Goal: Use online tool/utility: Utilize a website feature to perform a specific function

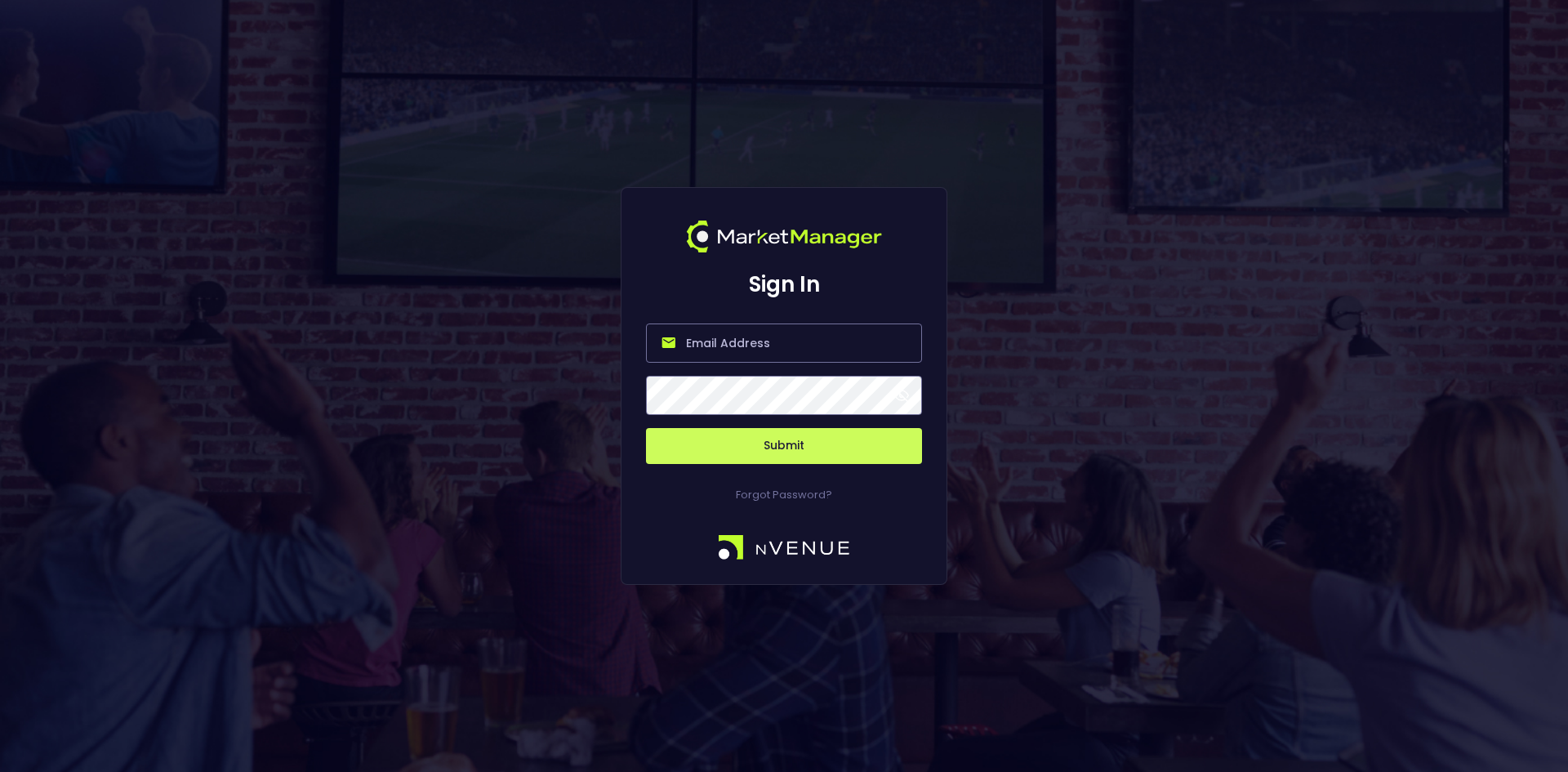
click at [746, 342] on input "email" at bounding box center [784, 342] width 276 height 39
type input "[EMAIL_ADDRESS][DOMAIN_NAME]"
click at [790, 437] on button "Submit" at bounding box center [784, 446] width 276 height 36
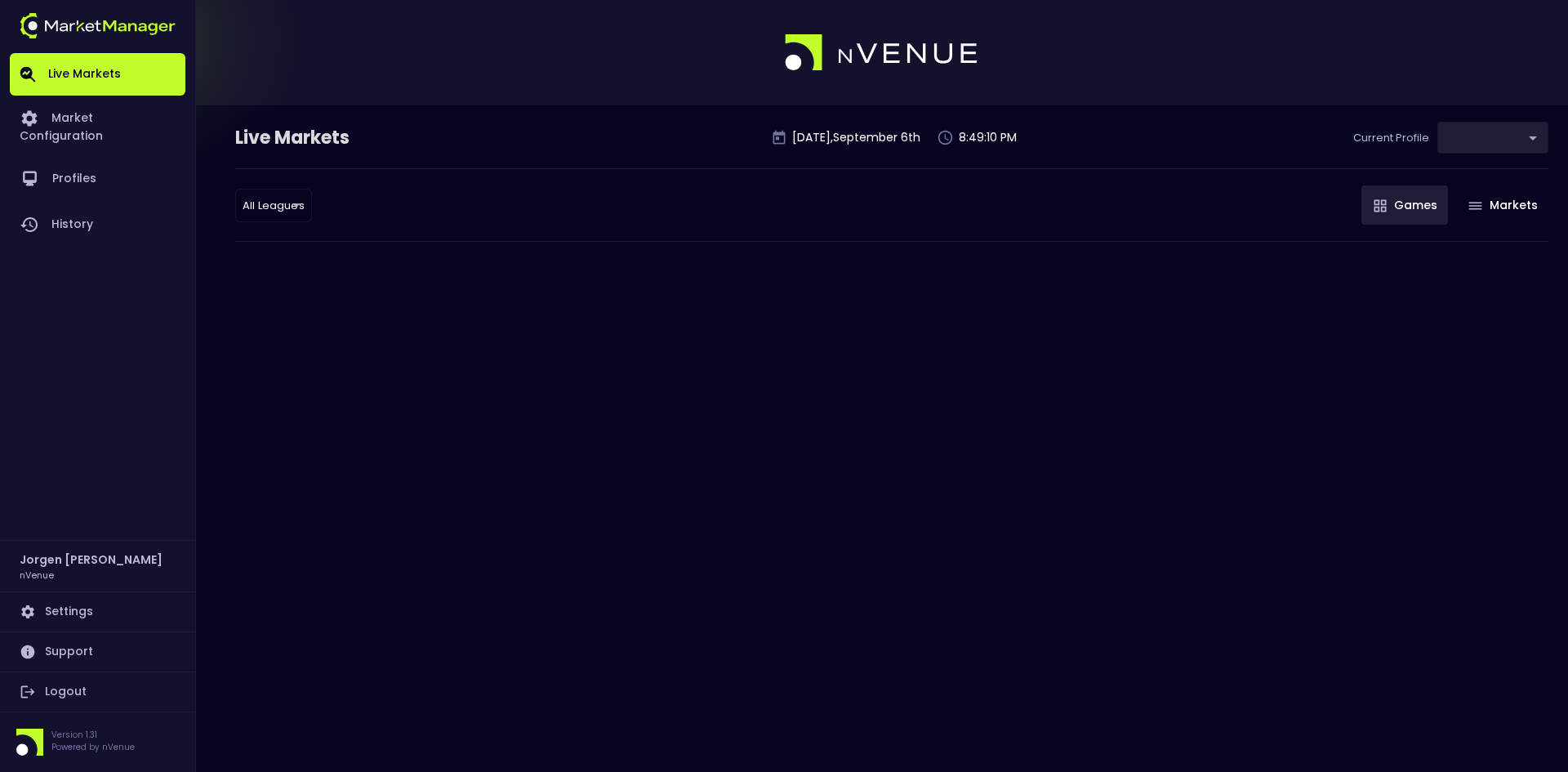
type input "d66ee90f-df8e-430e-a05c-aaf70ad95ad9"
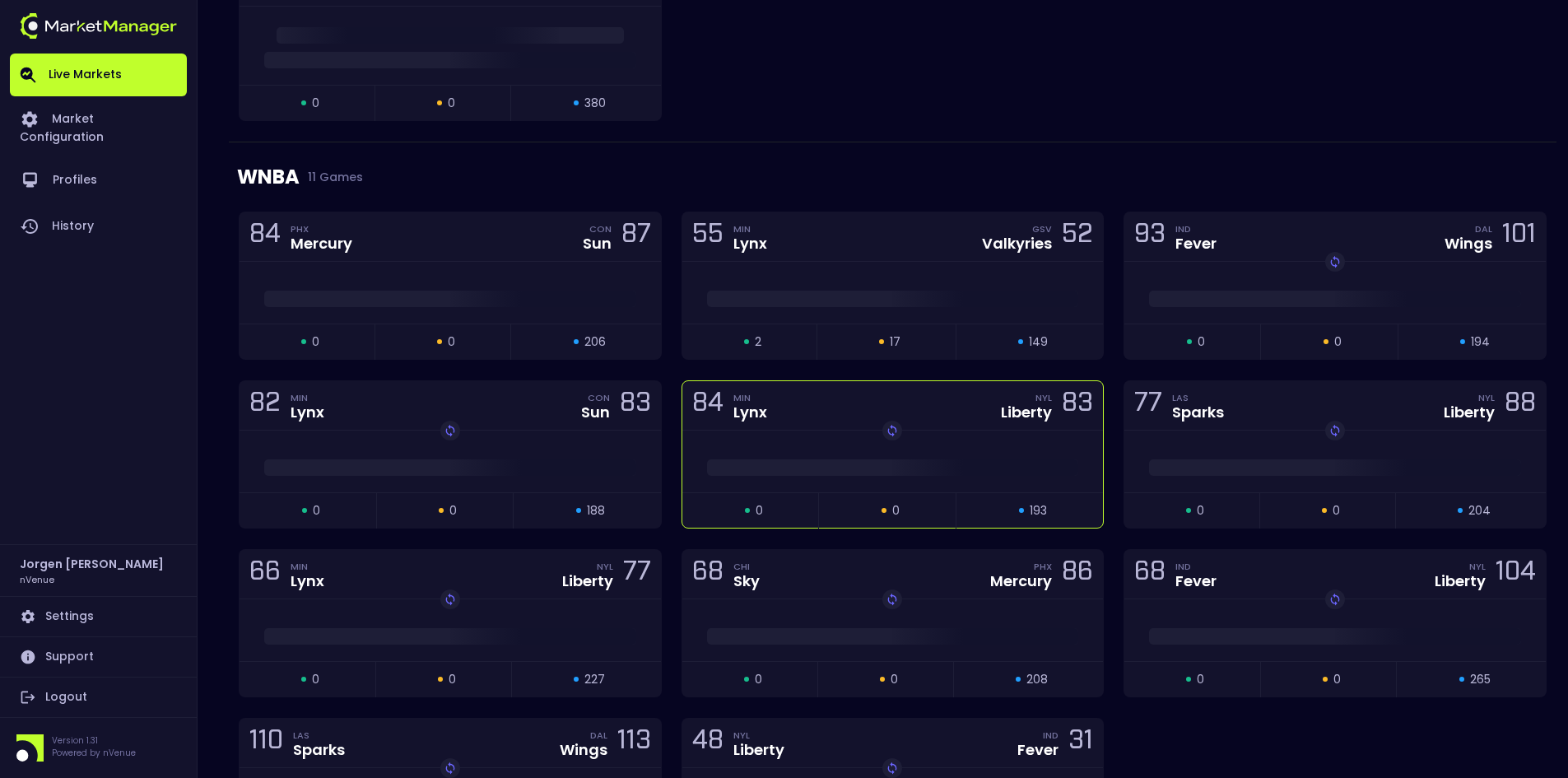
scroll to position [576, 0]
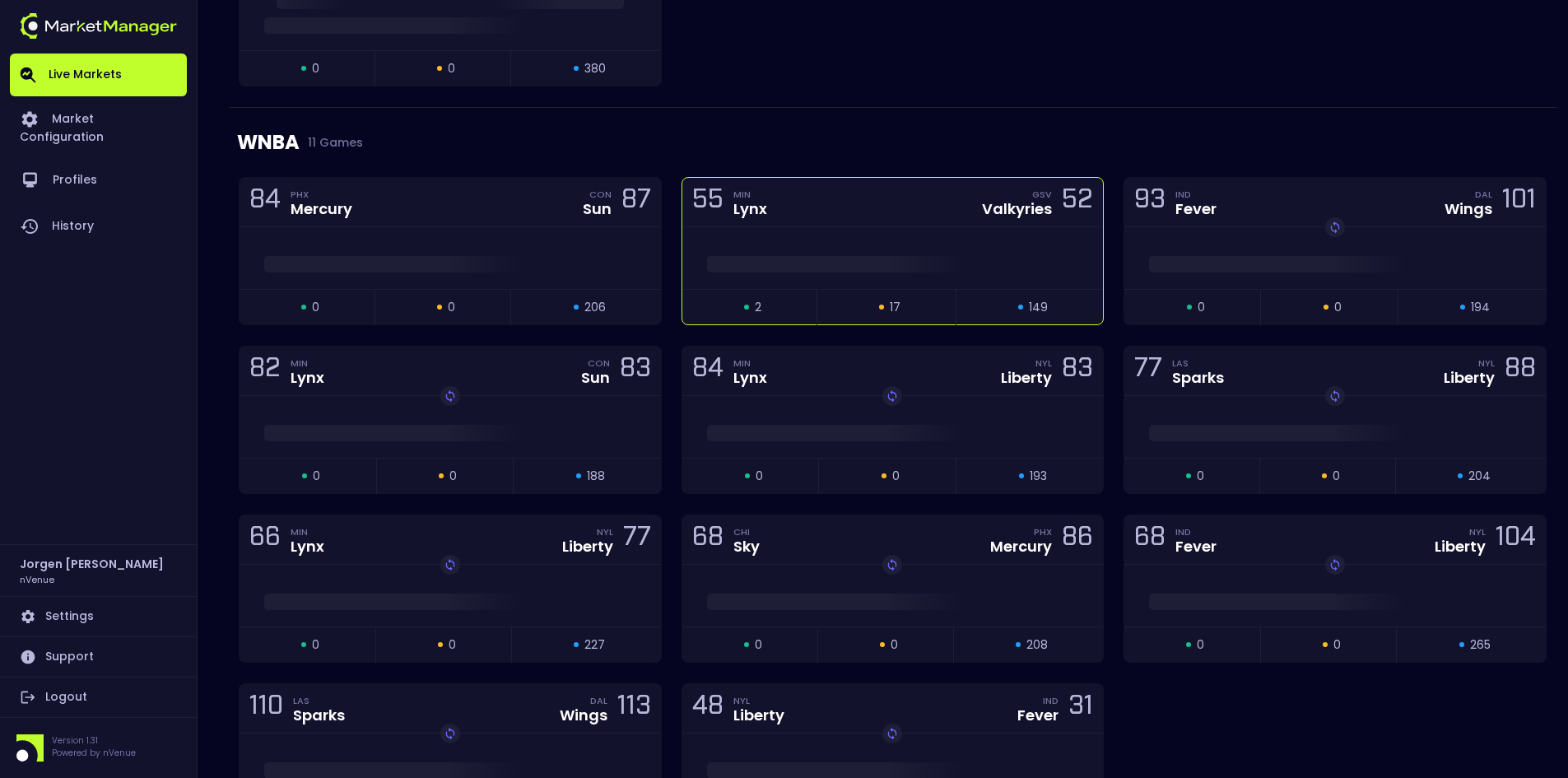
click at [848, 232] on div at bounding box center [893, 258] width 422 height 62
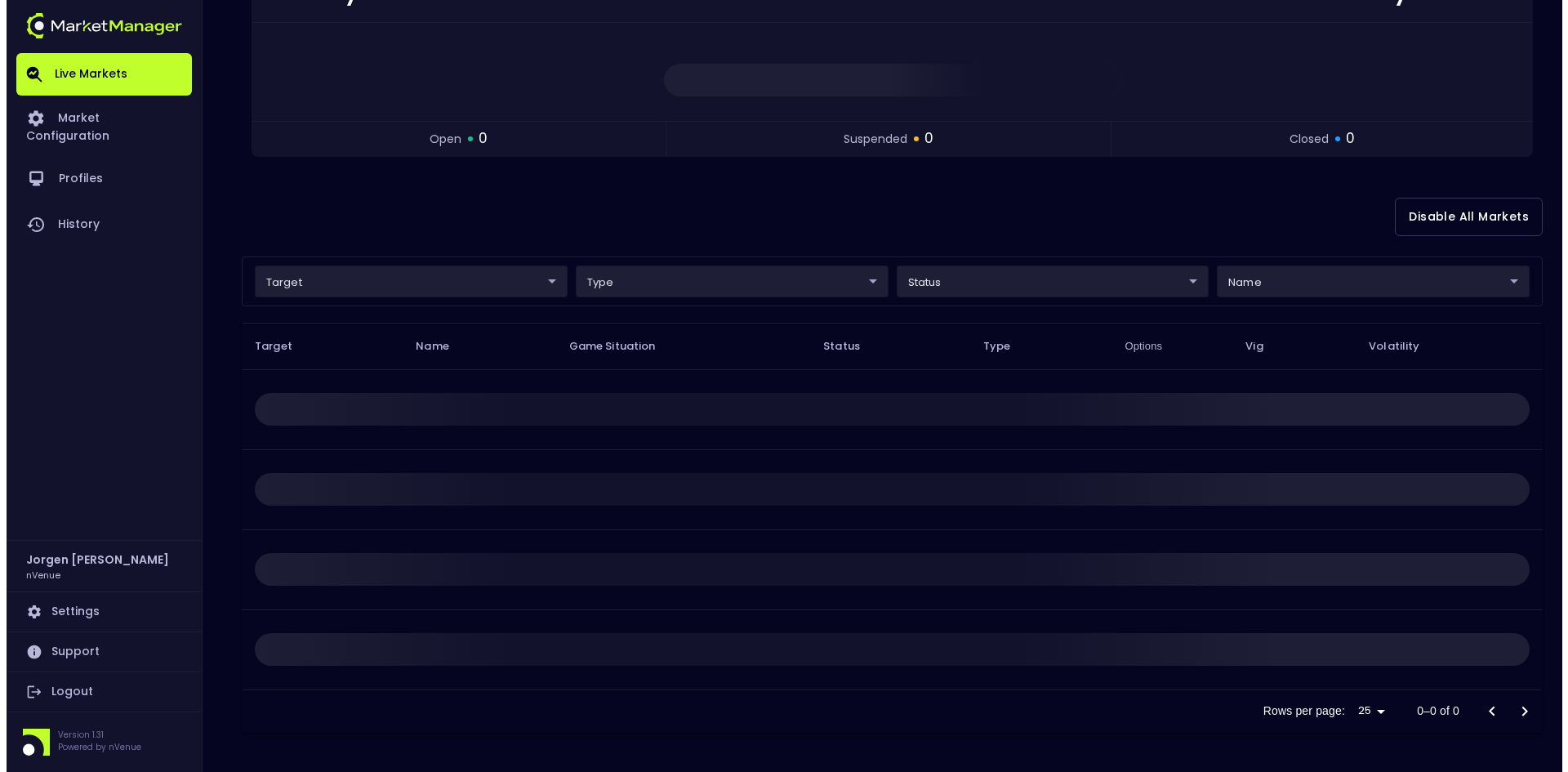
scroll to position [0, 0]
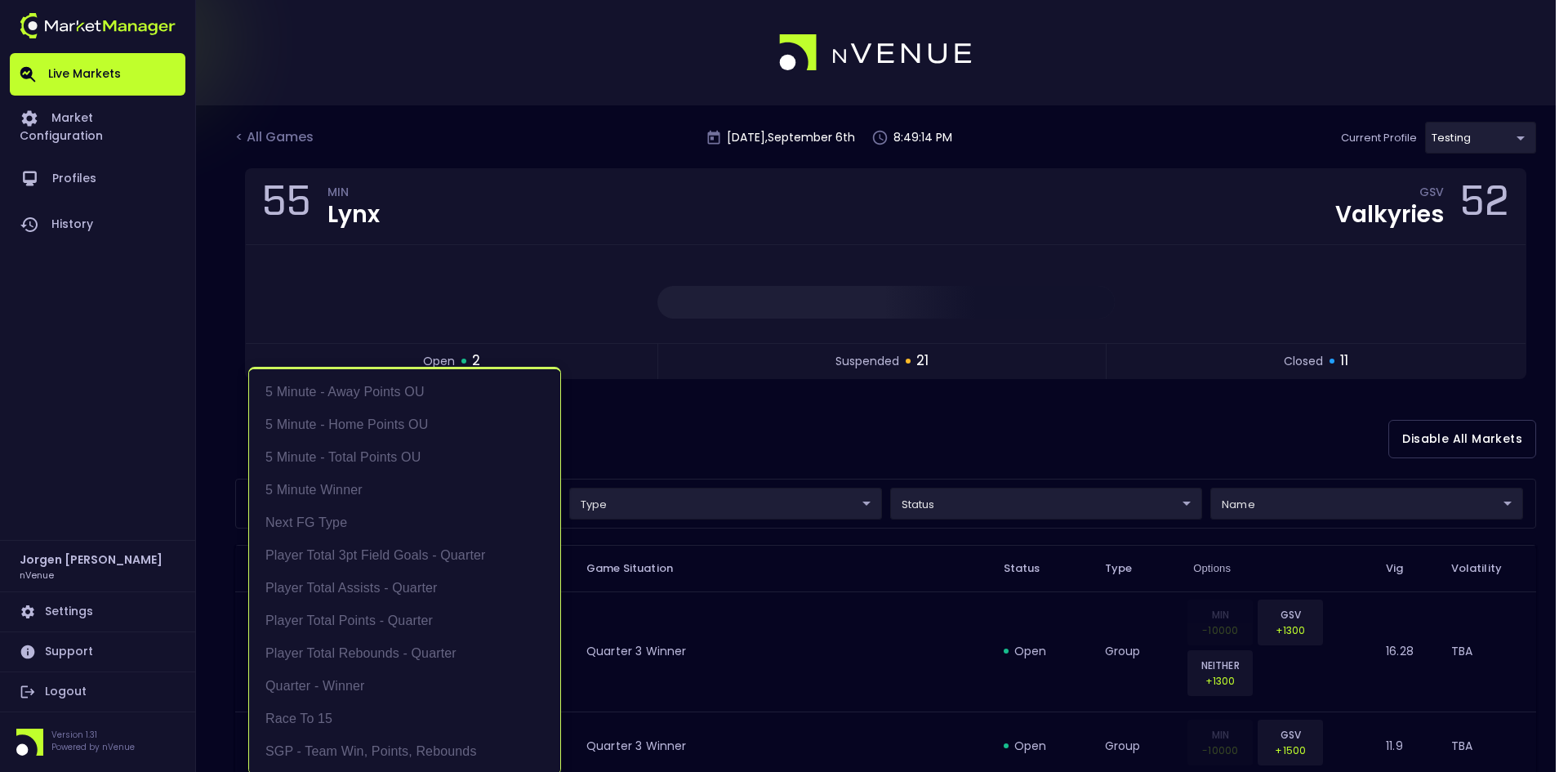
click at [350, 398] on li "5 Minute - Away Points OU" at bounding box center [405, 392] width 311 height 32
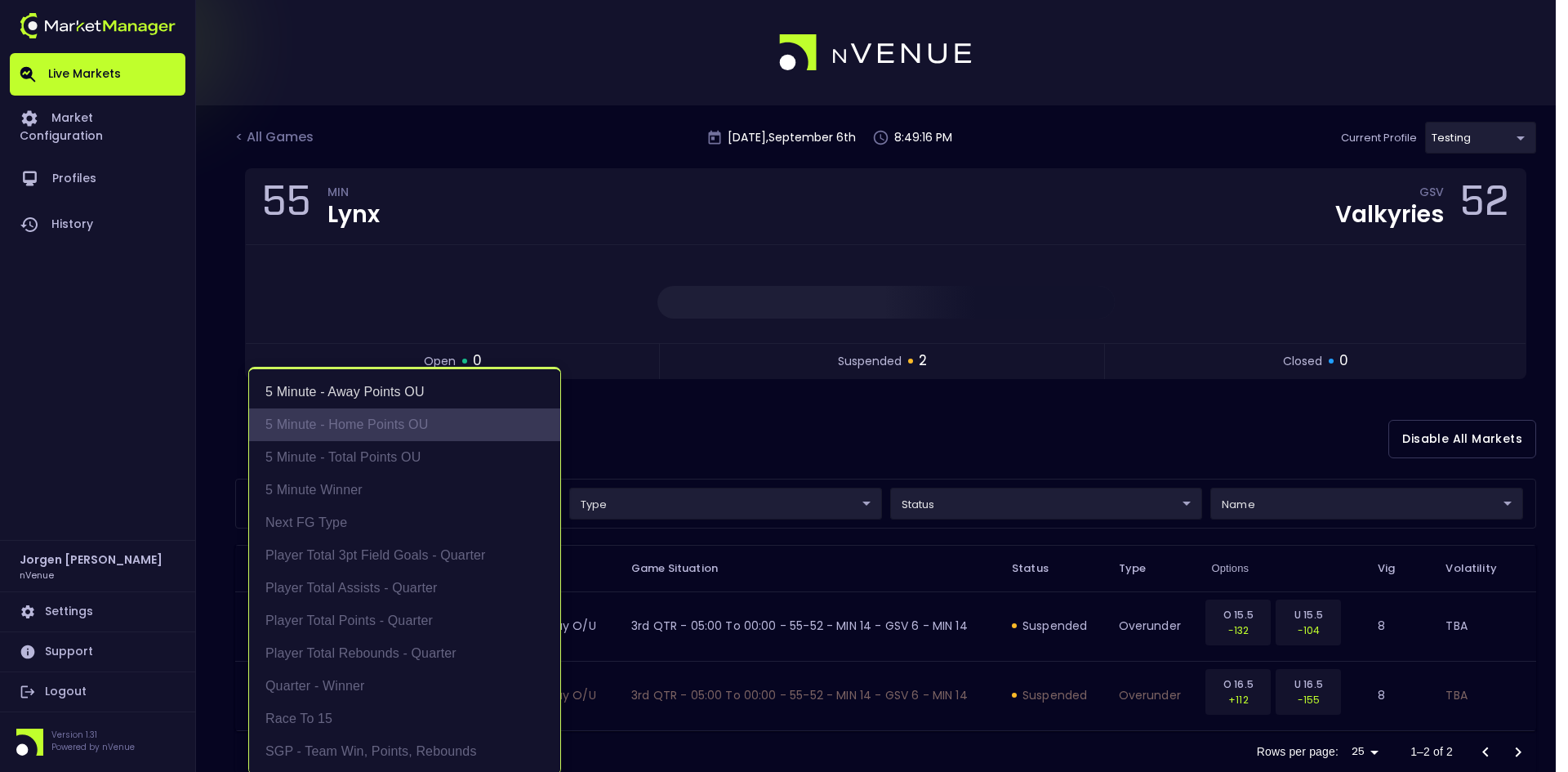
click at [345, 425] on li "5 Minute - Home Points OU" at bounding box center [405, 424] width 311 height 32
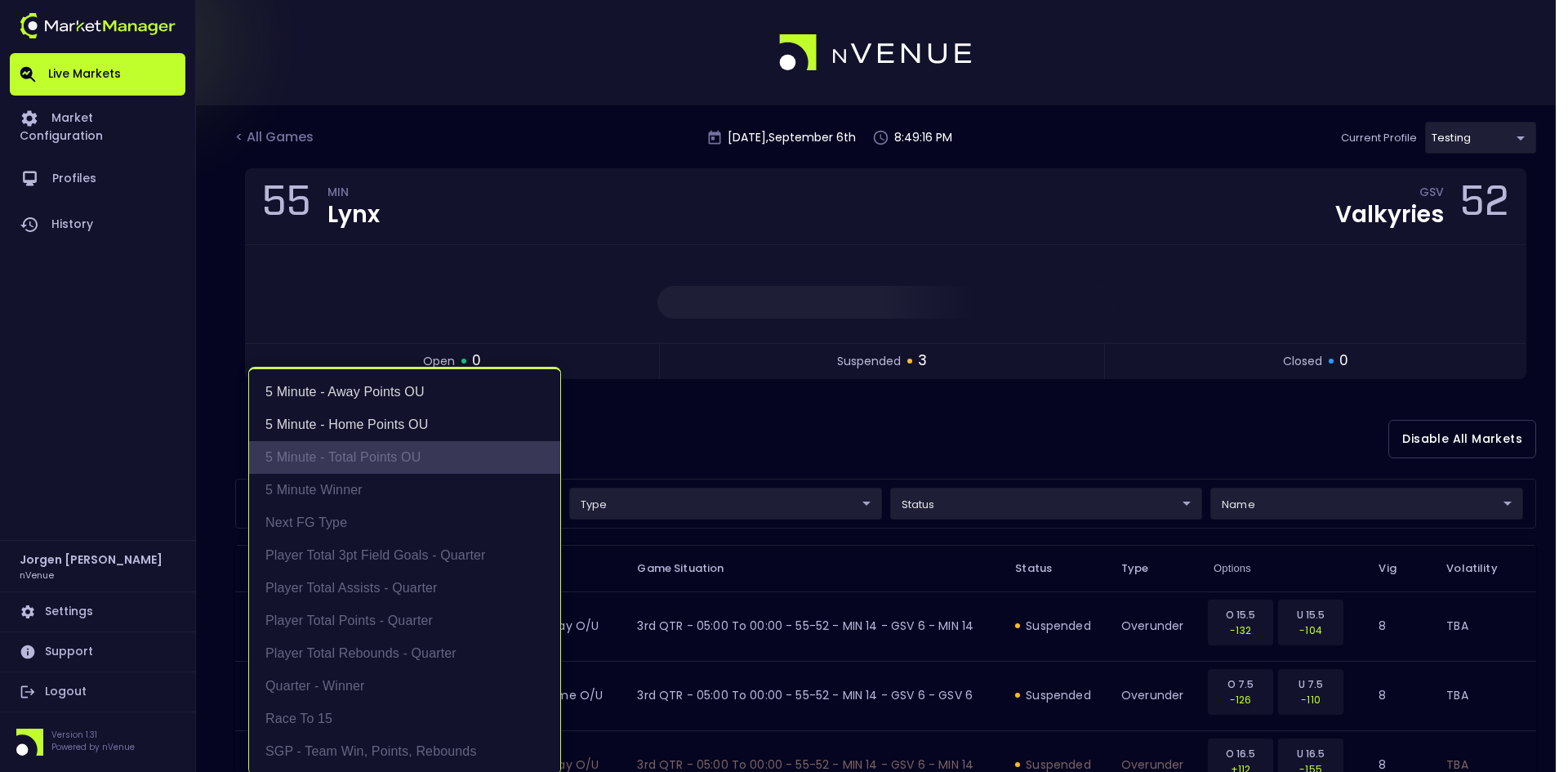
click at [343, 450] on li "5 Minute - Total Points OU" at bounding box center [405, 457] width 311 height 32
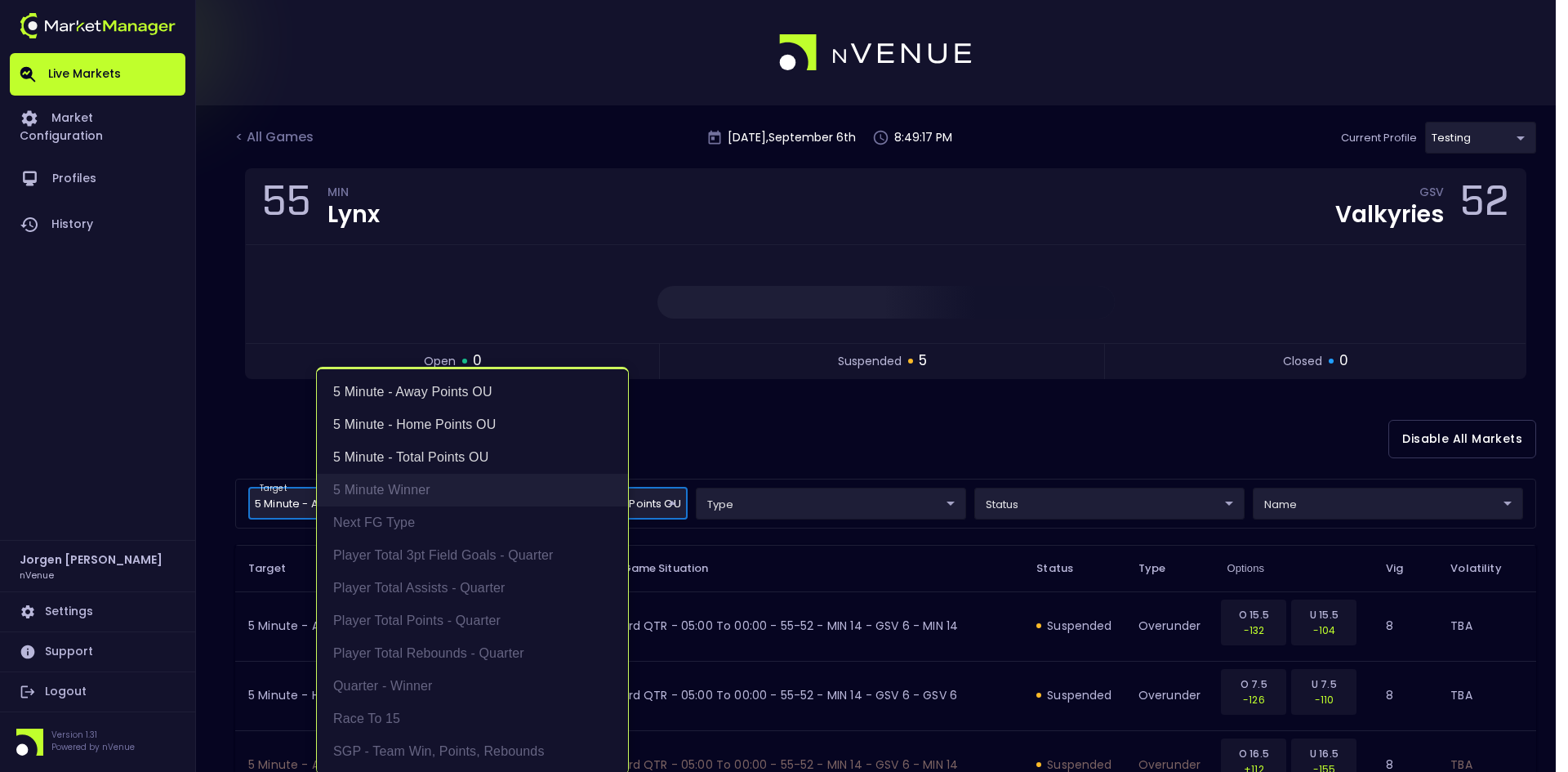
click at [357, 487] on li "5 Minute Winner" at bounding box center [472, 489] width 311 height 32
type input "5 Minute - Away Points OU,5 Minute - Home Points OU,5 Minute - Total Points OU,…"
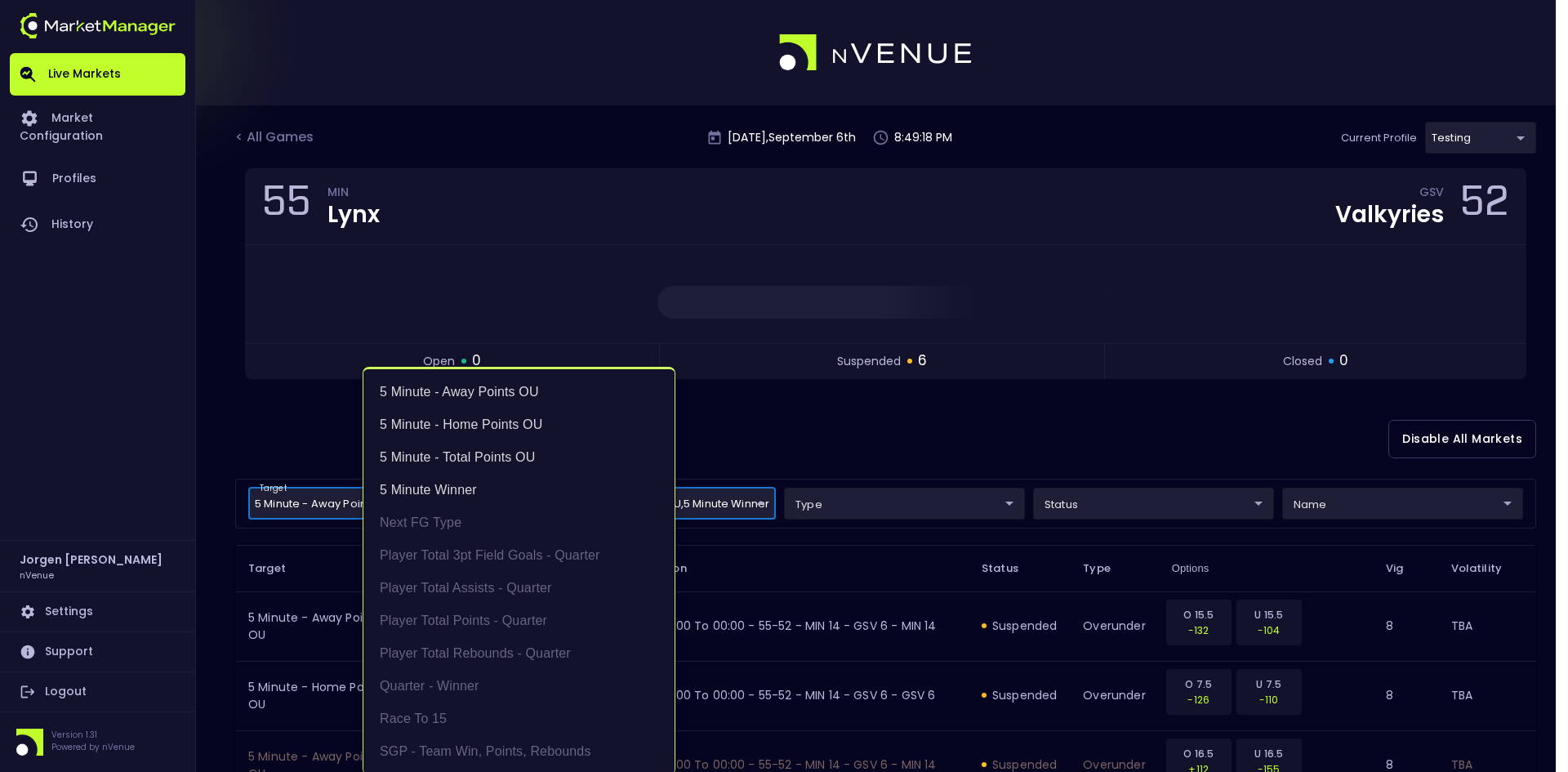
click at [936, 426] on div at bounding box center [784, 386] width 1568 height 772
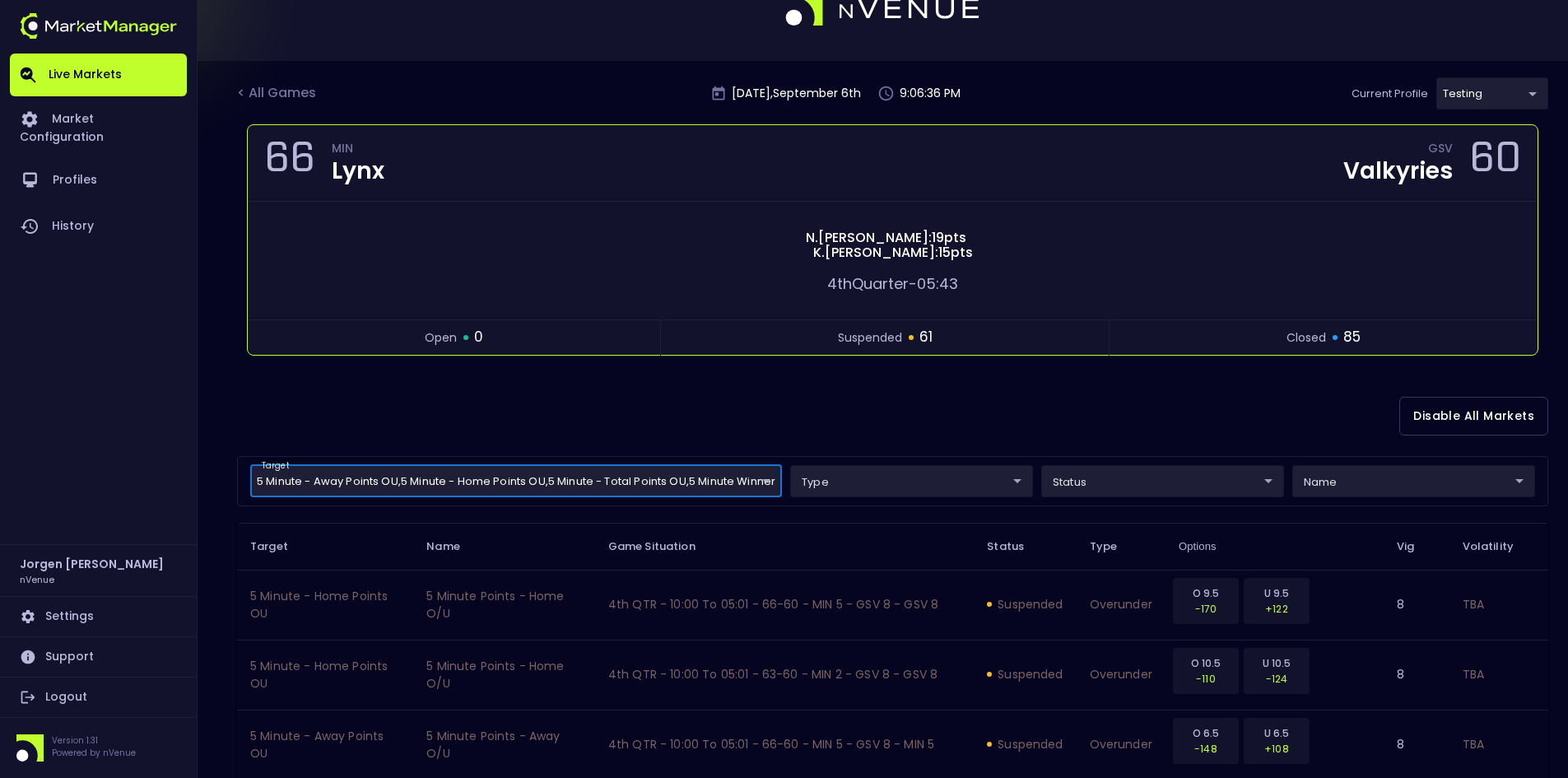
scroll to position [82, 0]
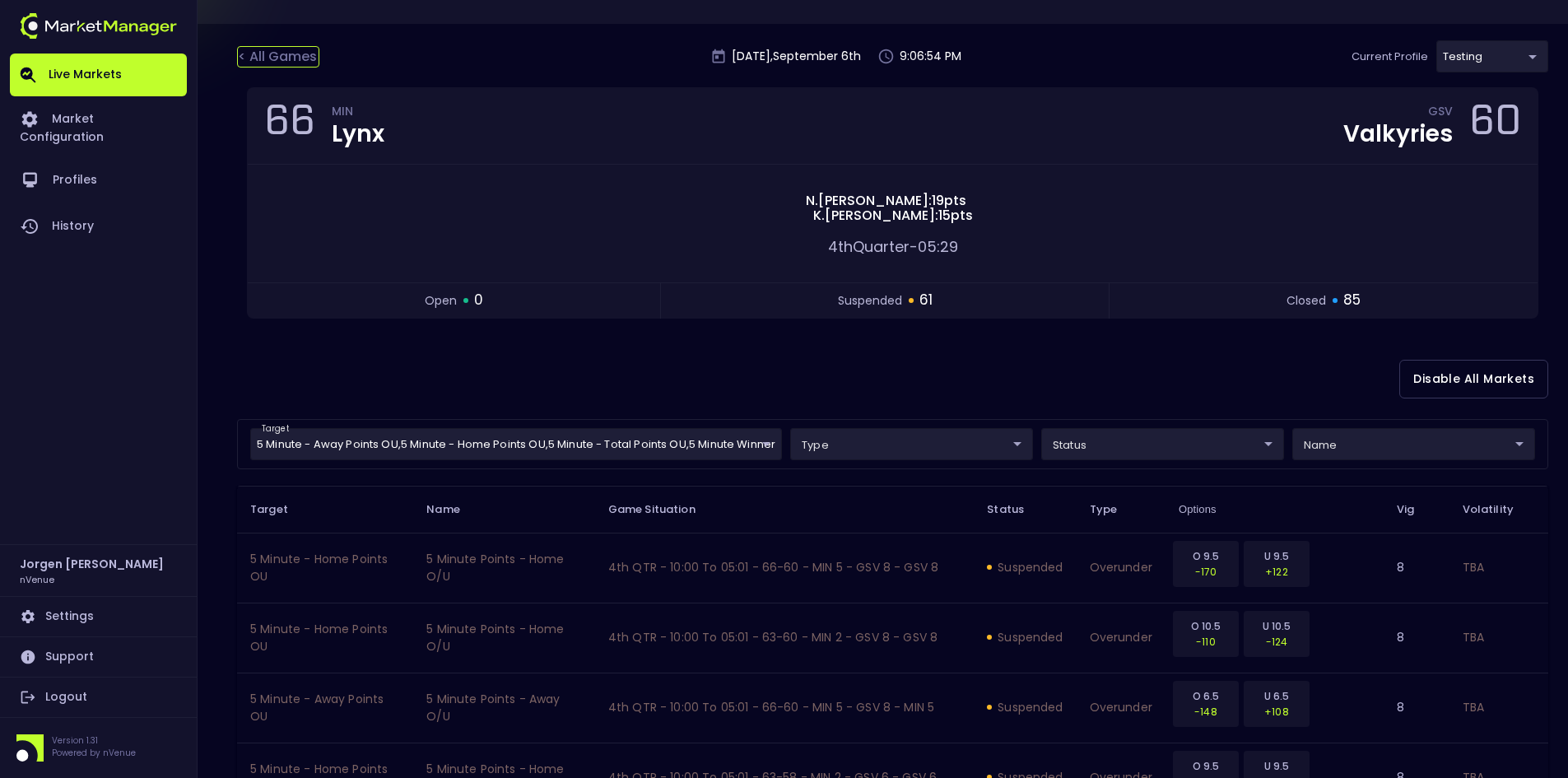
click at [295, 59] on div "< All Games" at bounding box center [278, 56] width 82 height 21
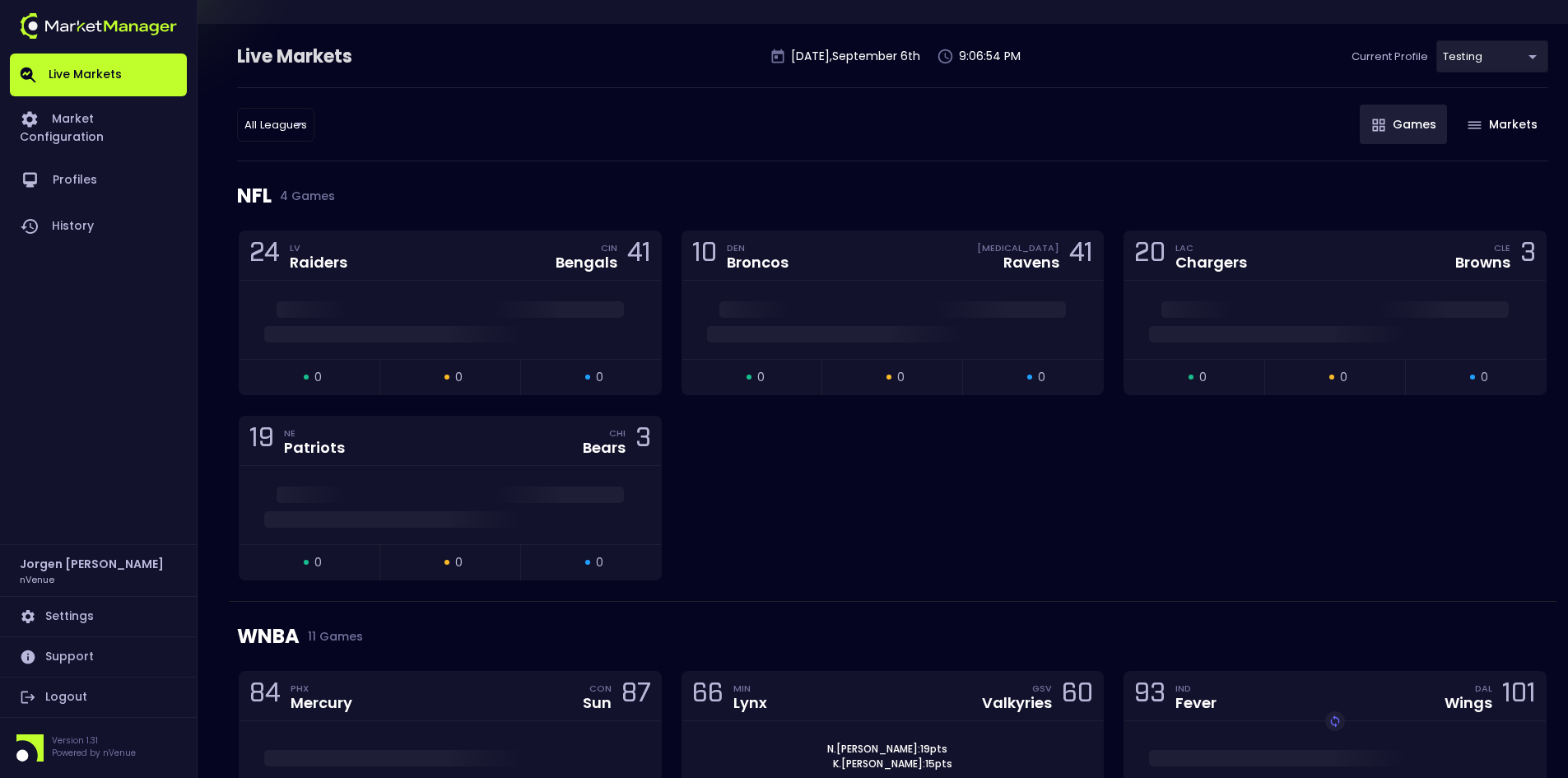
scroll to position [0, 0]
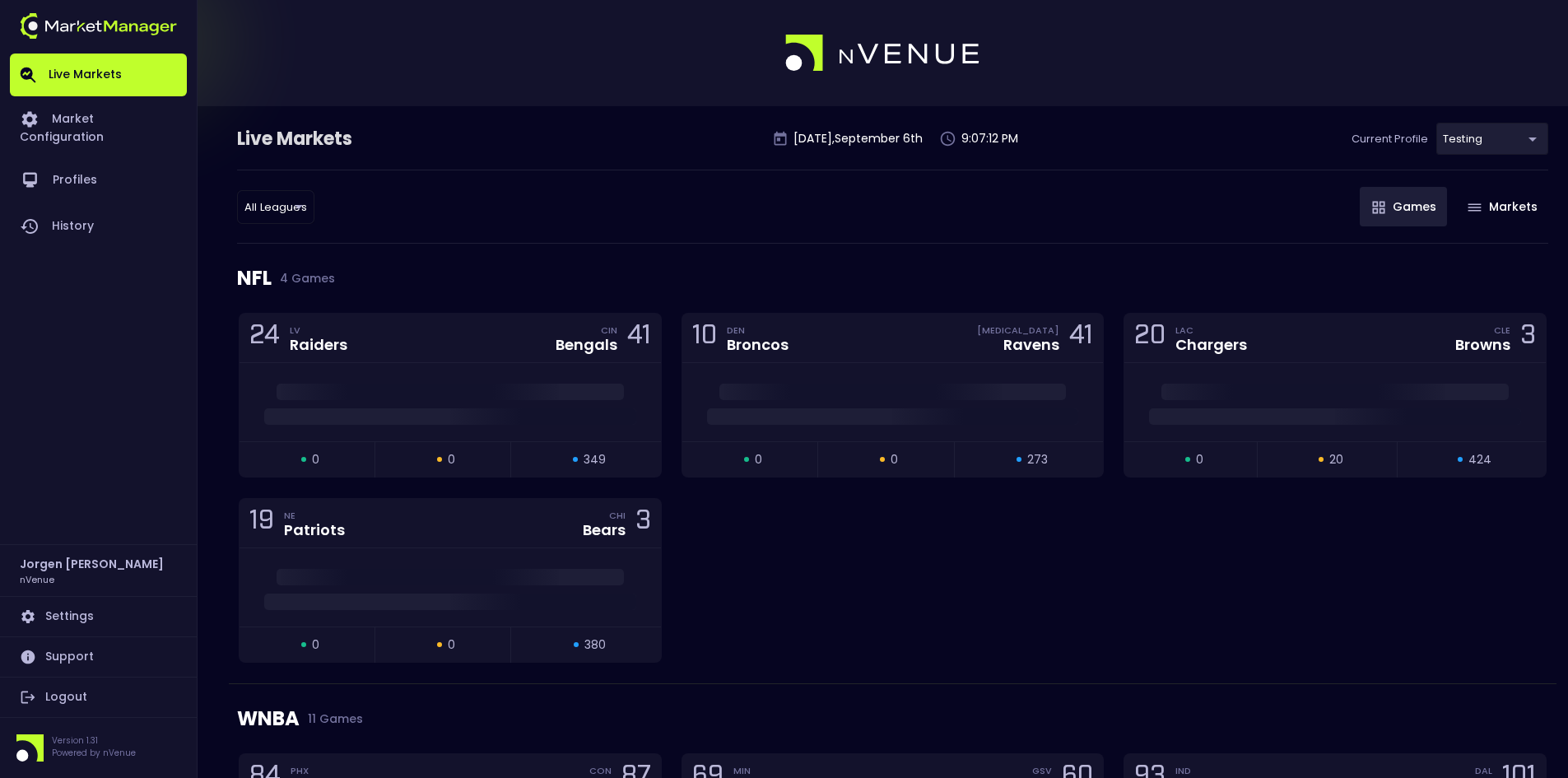
click at [979, 215] on div "All Leagues all leagues ​ Games Markets" at bounding box center [892, 205] width 1311 height 74
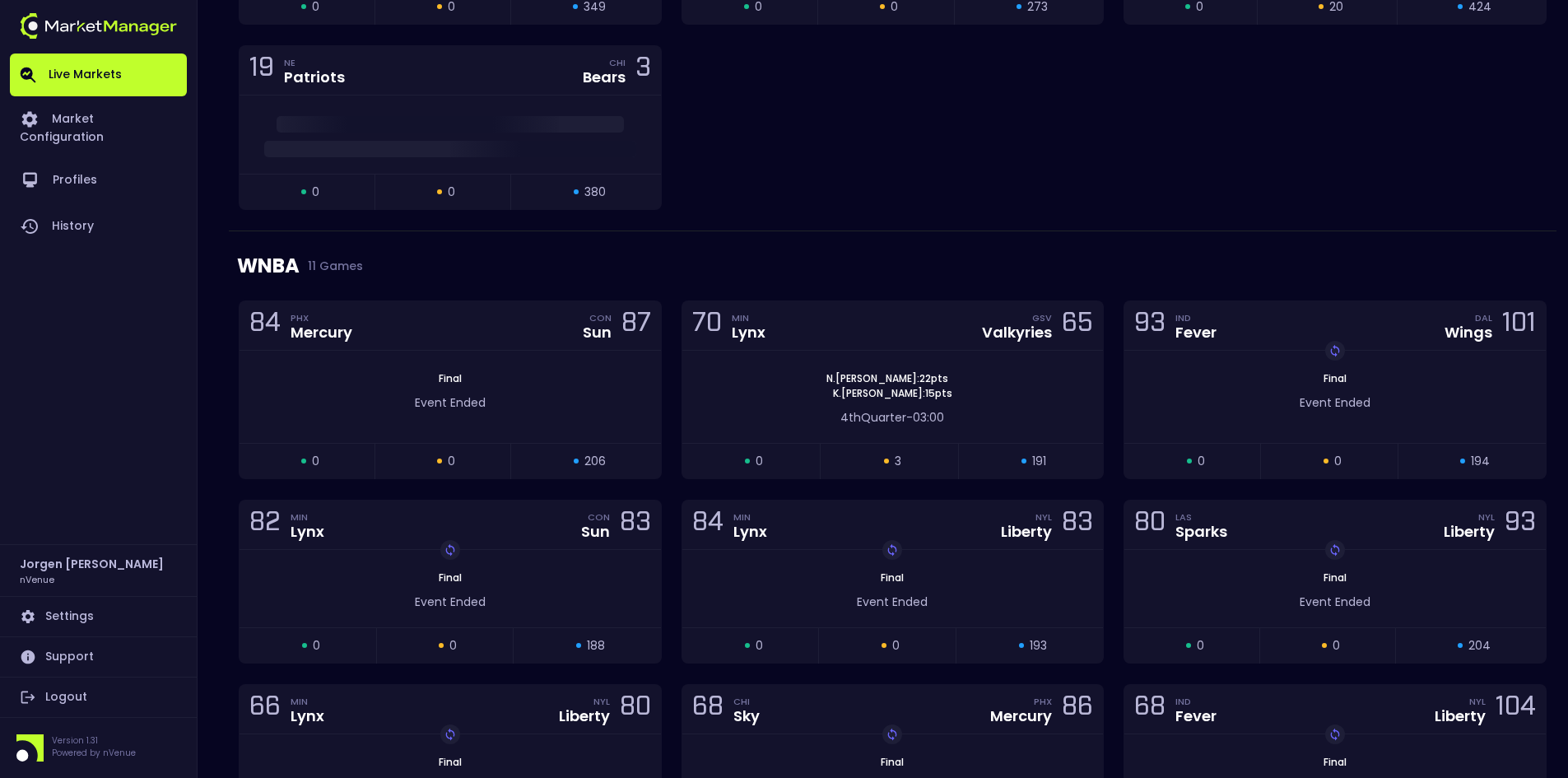
scroll to position [494, 0]
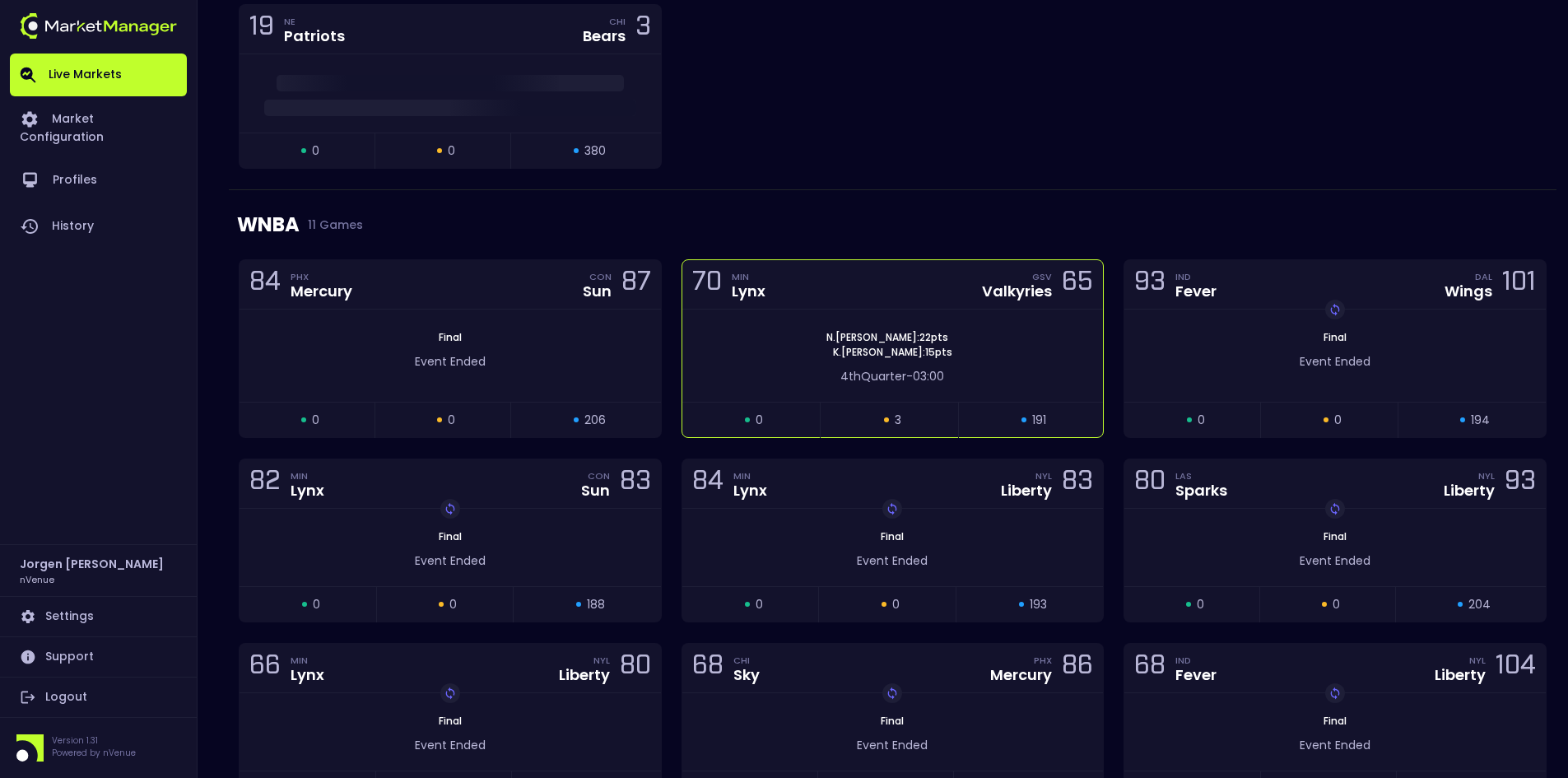
click at [769, 320] on div "[PERSON_NAME] : 22 pts [PERSON_NAME] : 15 pts 4th Quarter - 03:00" at bounding box center [893, 356] width 422 height 92
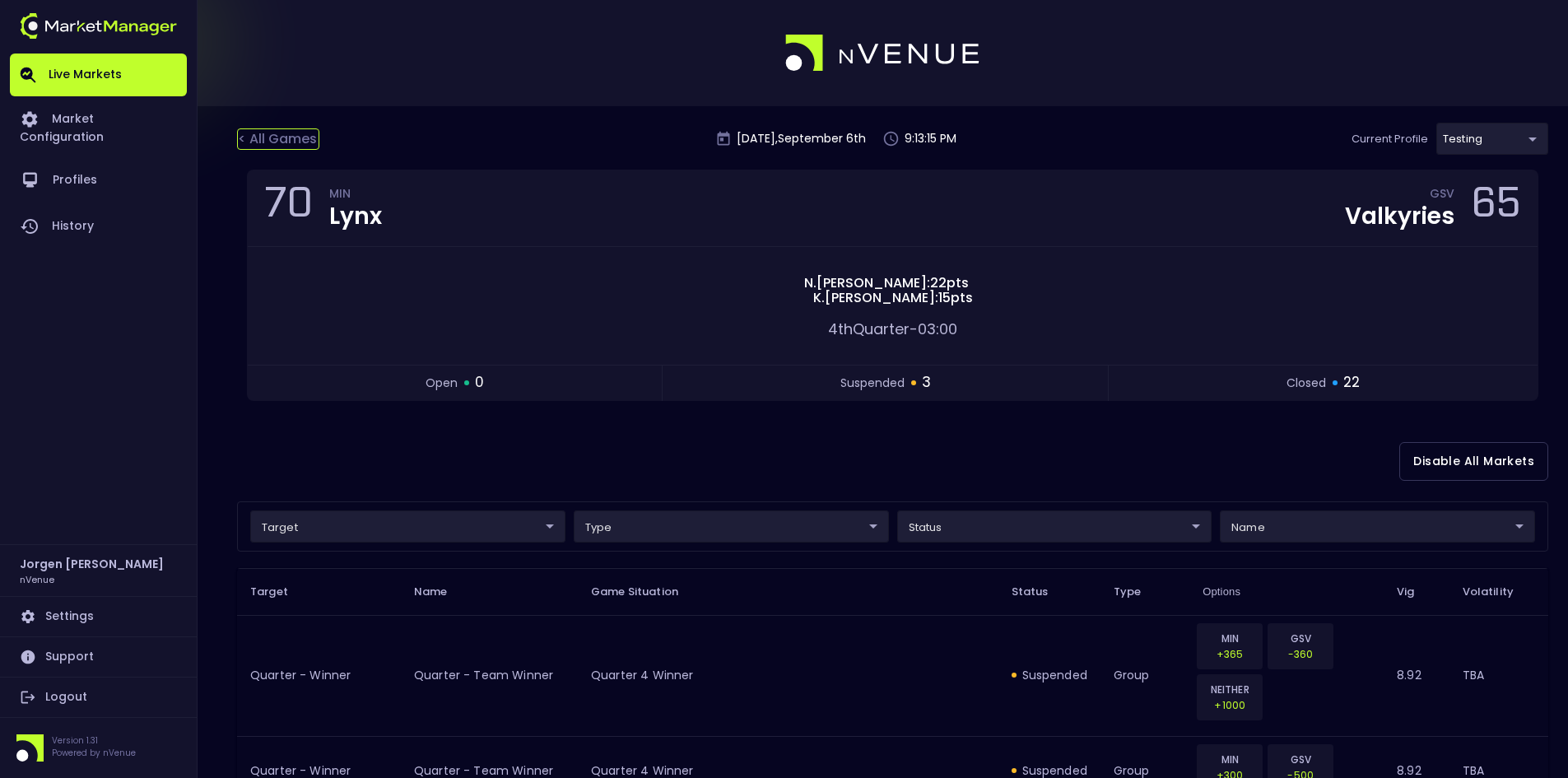
click at [299, 145] on div "< All Games" at bounding box center [278, 139] width 82 height 21
